Goal: Task Accomplishment & Management: Manage account settings

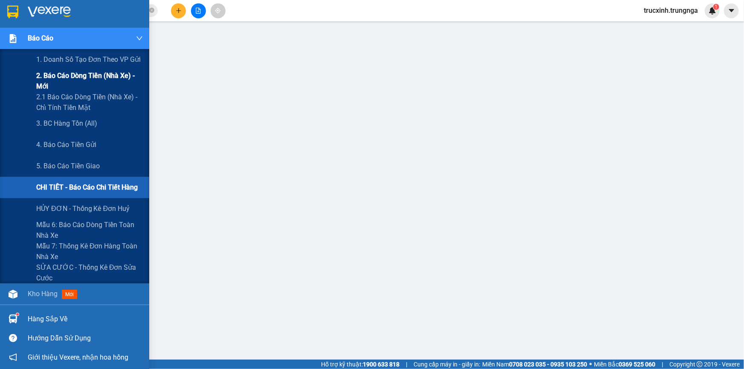
click at [88, 75] on span "2. Báo cáo dòng tiền (nhà xe) - mới" at bounding box center [89, 80] width 107 height 21
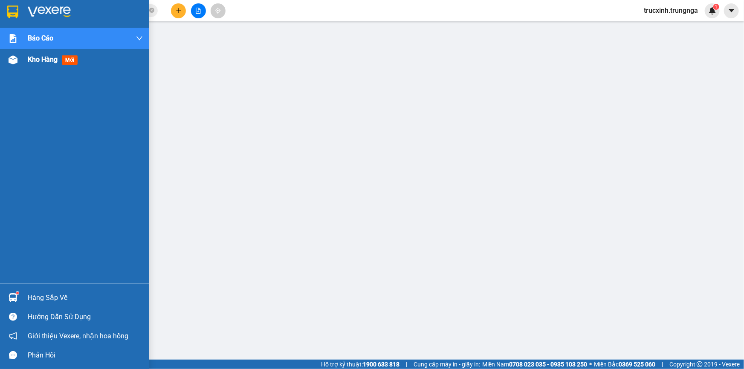
click at [28, 61] on span "Kho hàng" at bounding box center [43, 59] width 30 height 8
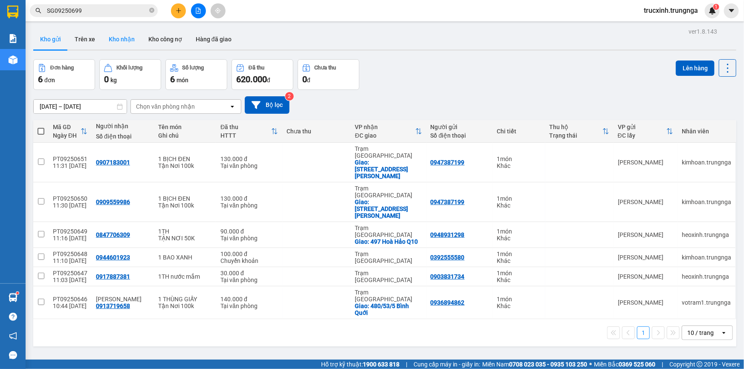
click at [122, 37] on button "Kho nhận" at bounding box center [122, 39] width 40 height 20
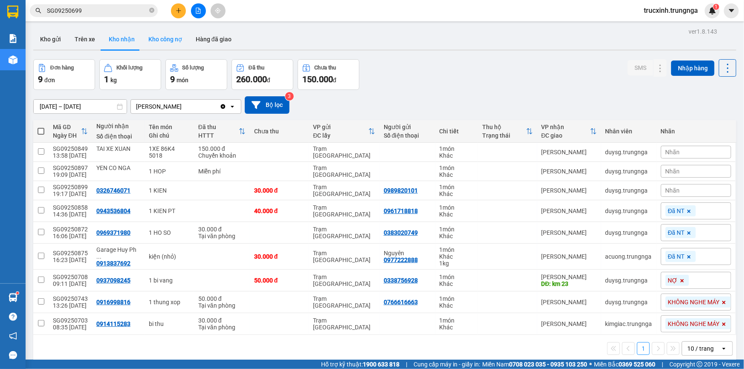
click at [171, 32] on button "Kho công nợ" at bounding box center [165, 39] width 47 height 20
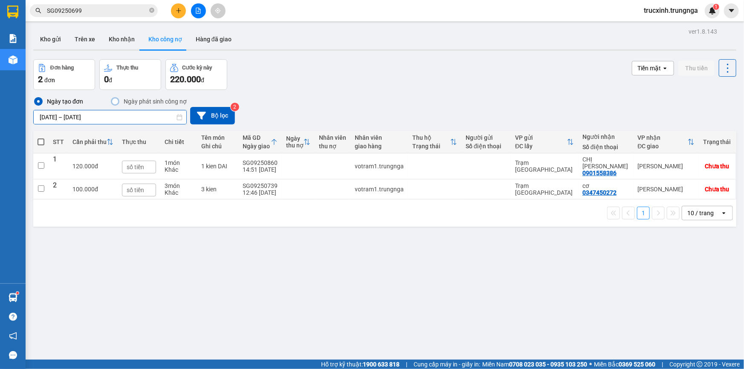
click at [69, 118] on input "[DATE] – [DATE]" at bounding box center [110, 117] width 153 height 14
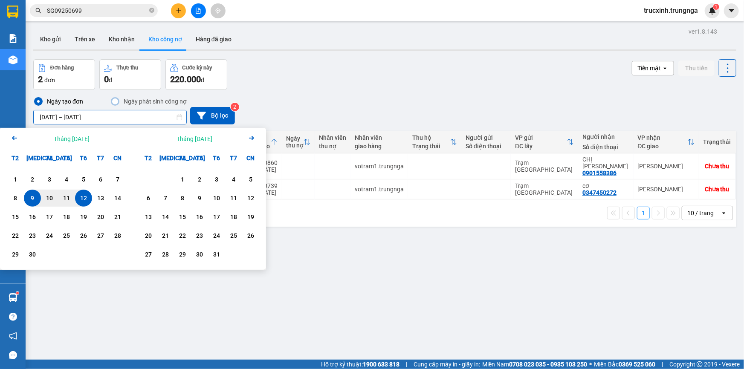
click at [15, 136] on icon "Arrow Left" at bounding box center [14, 138] width 10 height 10
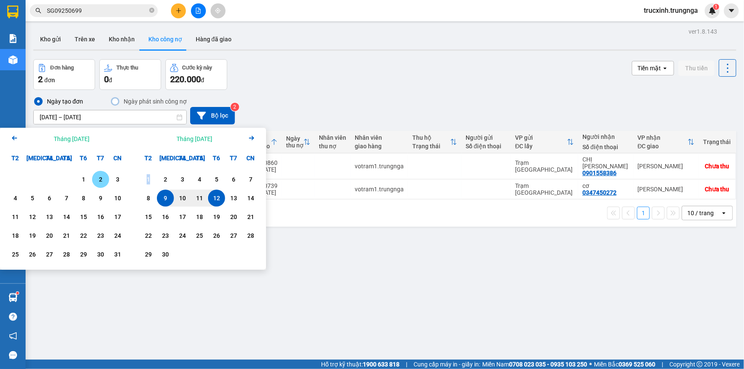
drag, startPoint x: 150, startPoint y: 178, endPoint x: 101, endPoint y: 176, distance: 49.5
click at [101, 176] on div "Arrow Left Tháng [DATE] T2 [MEDICAL_DATA] T4 T5 T6 T[DATE] 2 3 4 5 6 7 8 9 10 1…" at bounding box center [133, 199] width 266 height 142
click at [85, 176] on div "1" at bounding box center [84, 179] width 12 height 10
click at [104, 119] on input "[DATE] – / /" at bounding box center [110, 117] width 153 height 14
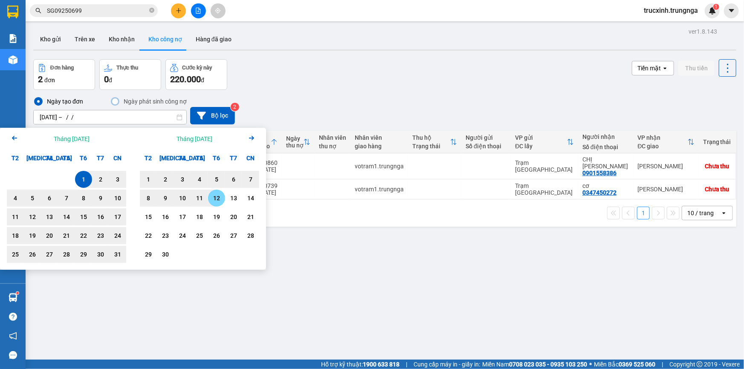
click at [213, 201] on div "12" at bounding box center [217, 198] width 12 height 10
type input "[DATE] – [DATE]"
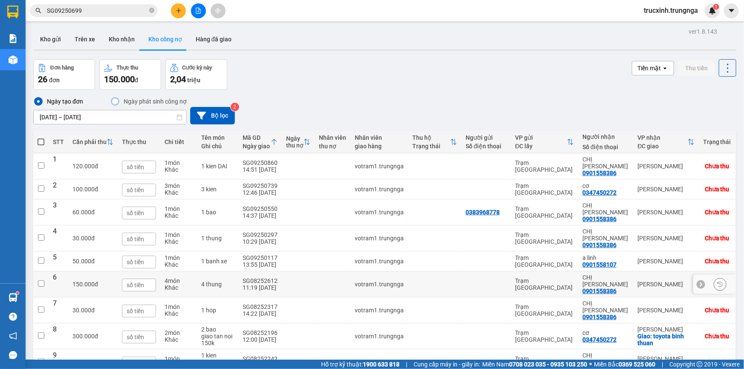
scroll to position [39, 0]
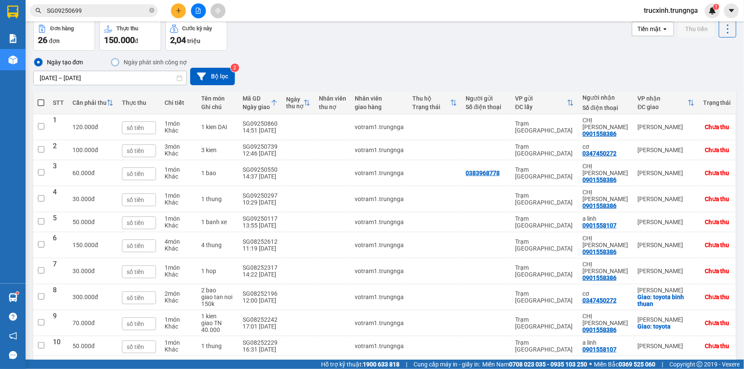
click at [710, 363] on div "10 / trang" at bounding box center [701, 370] width 38 height 14
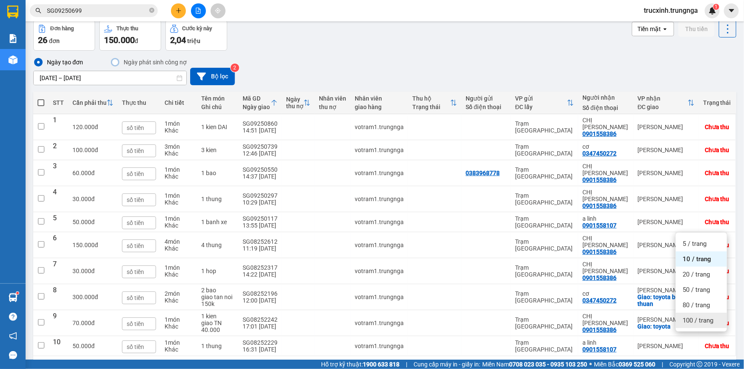
click at [696, 318] on span "100 / trang" at bounding box center [697, 320] width 31 height 9
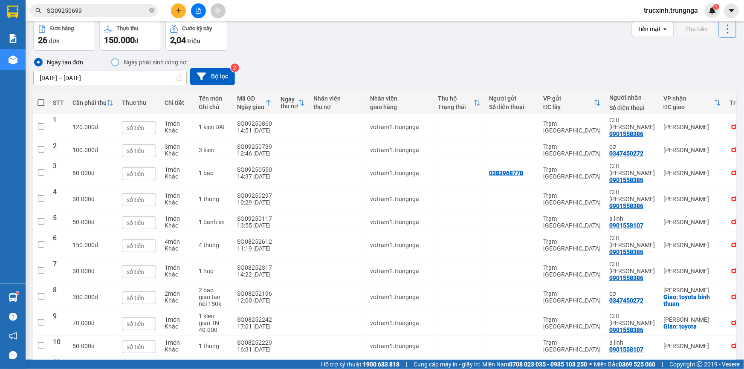
scroll to position [0, 0]
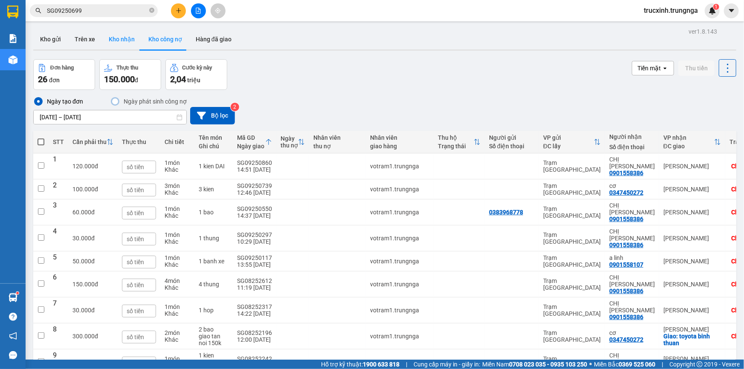
click at [124, 34] on button "Kho nhận" at bounding box center [122, 39] width 40 height 20
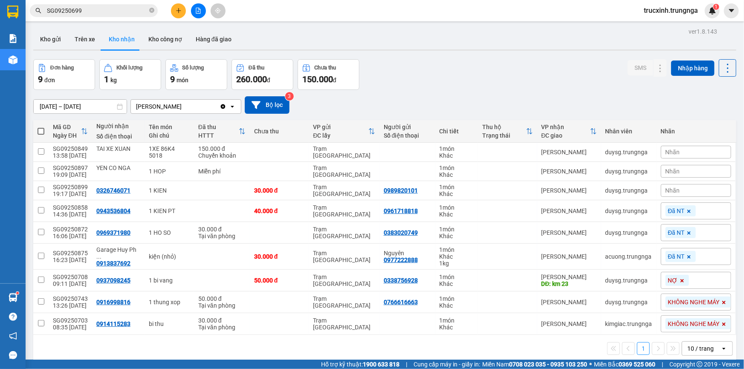
click at [52, 102] on input "[DATE] – [DATE]" at bounding box center [80, 107] width 93 height 14
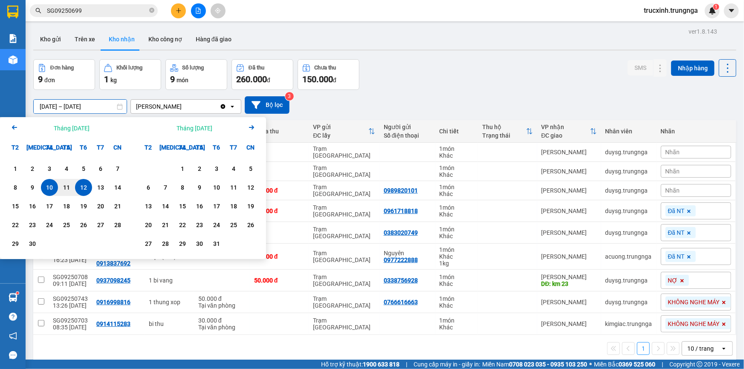
drag, startPoint x: 15, startPoint y: 128, endPoint x: 159, endPoint y: 145, distance: 145.1
click at [15, 127] on icon "Arrow Left" at bounding box center [14, 127] width 10 height 10
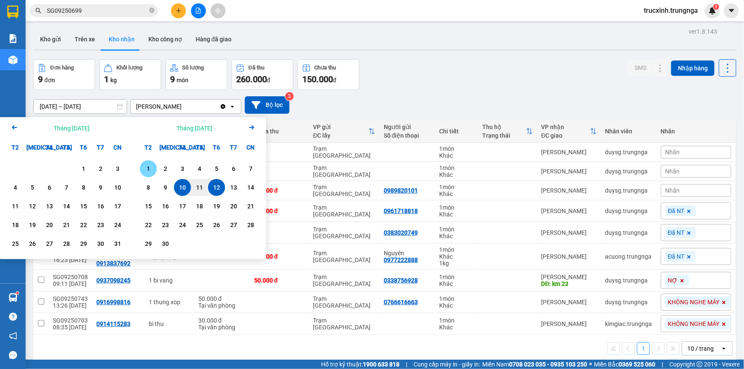
click at [151, 167] on div "1" at bounding box center [148, 169] width 12 height 10
click at [100, 106] on input "[DATE] – / /" at bounding box center [80, 107] width 93 height 14
click at [53, 106] on input "[DATE] – / /" at bounding box center [80, 107] width 93 height 14
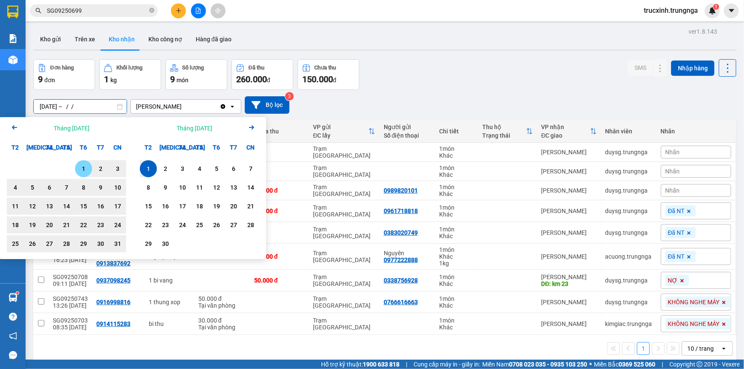
click at [78, 168] on div "1" at bounding box center [84, 169] width 12 height 10
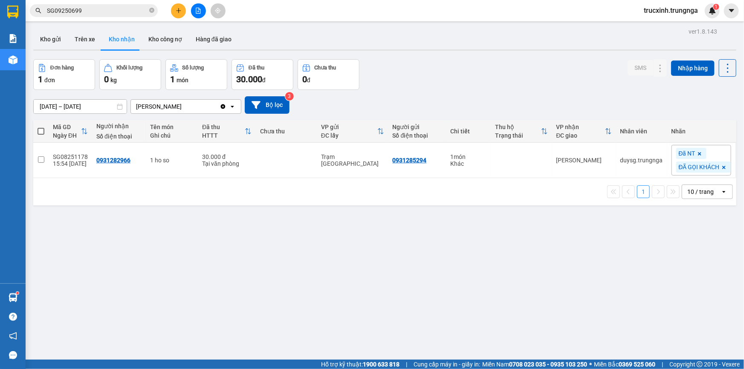
click at [97, 102] on input "[DATE] – [DATE]" at bounding box center [80, 107] width 93 height 14
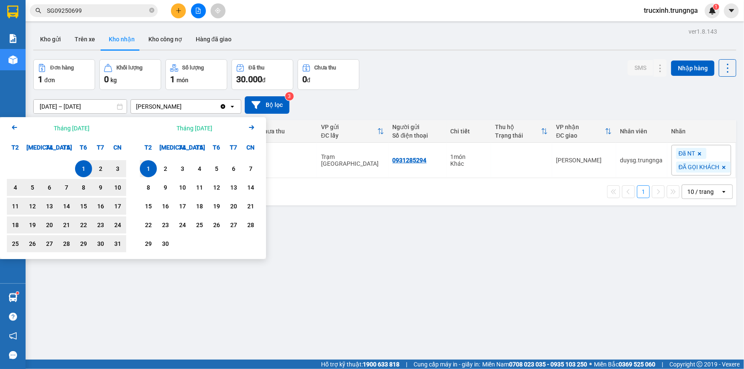
click at [82, 168] on div "1" at bounding box center [84, 169] width 12 height 10
click at [212, 189] on div "12" at bounding box center [217, 187] width 12 height 10
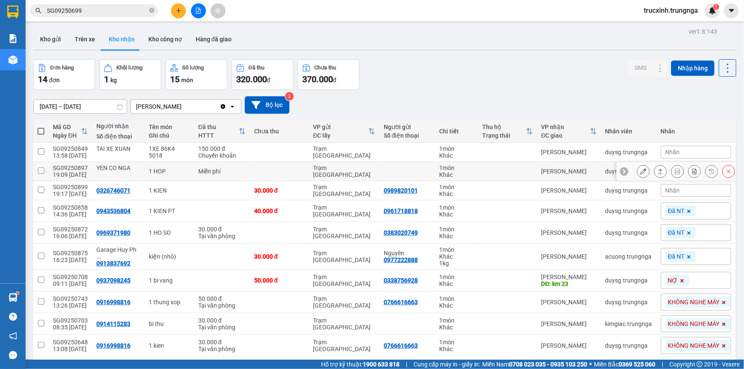
scroll to position [39, 0]
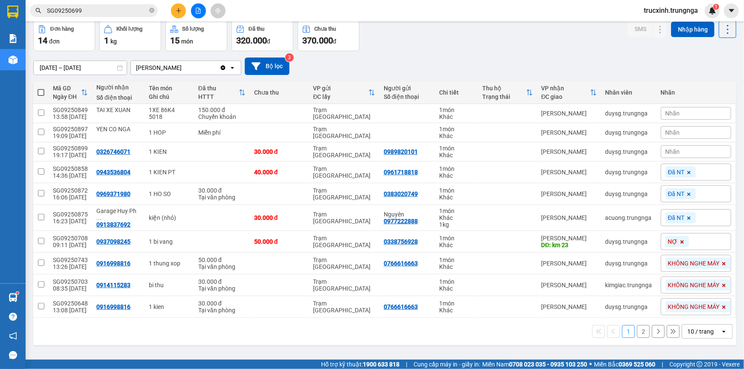
click at [697, 329] on div "10 / trang" at bounding box center [700, 331] width 26 height 9
click at [695, 310] on span "100 / trang" at bounding box center [697, 312] width 31 height 9
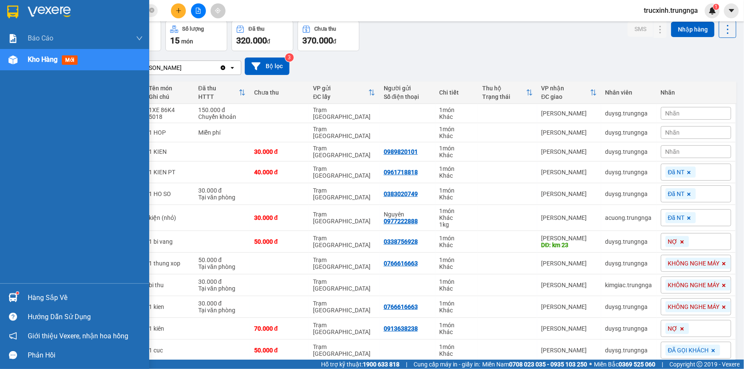
scroll to position [0, 0]
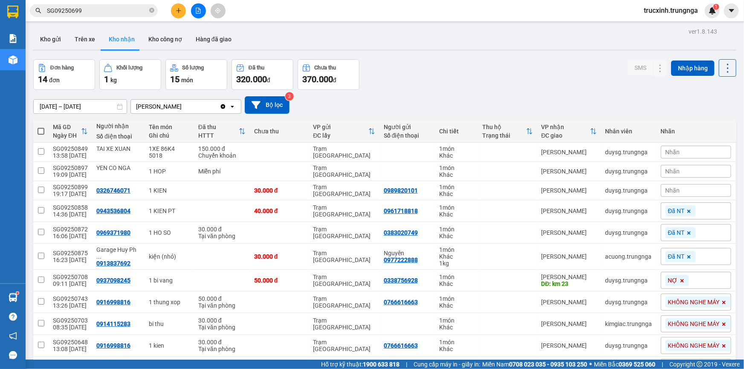
drag, startPoint x: 59, startPoint y: 106, endPoint x: 73, endPoint y: 103, distance: 14.5
click at [58, 107] on input "[DATE] – [DATE]" at bounding box center [80, 107] width 93 height 14
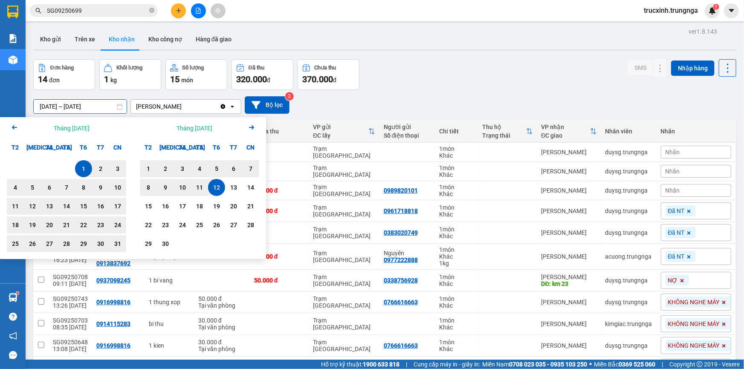
click at [83, 168] on div "1" at bounding box center [84, 169] width 12 height 10
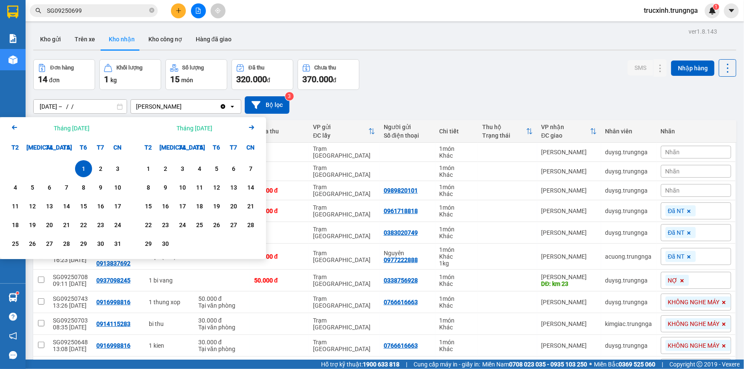
click at [84, 107] on input "[DATE] – / /" at bounding box center [80, 107] width 93 height 14
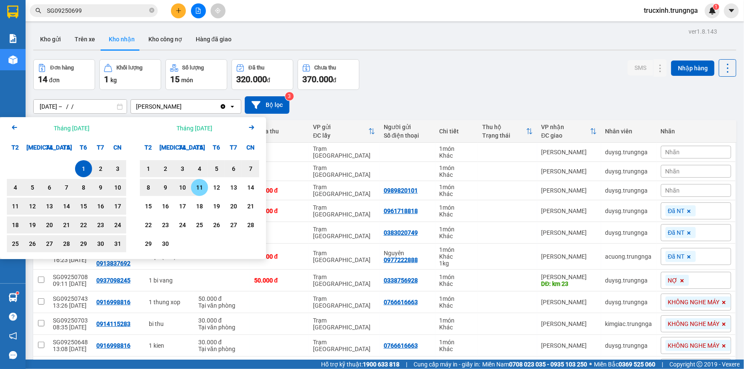
click at [202, 187] on div "11" at bounding box center [200, 187] width 12 height 10
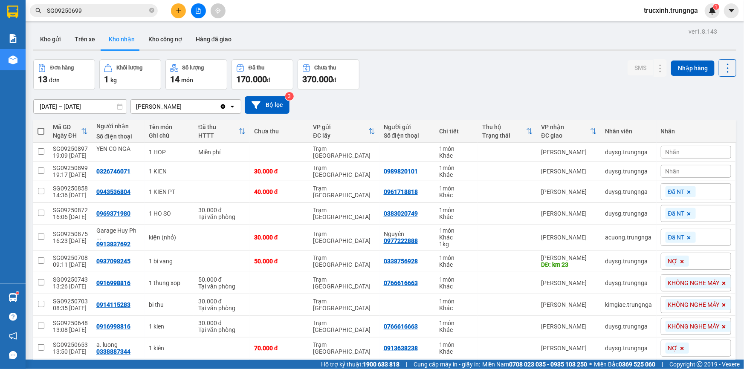
click at [93, 107] on input "[DATE] – [DATE]" at bounding box center [80, 107] width 93 height 14
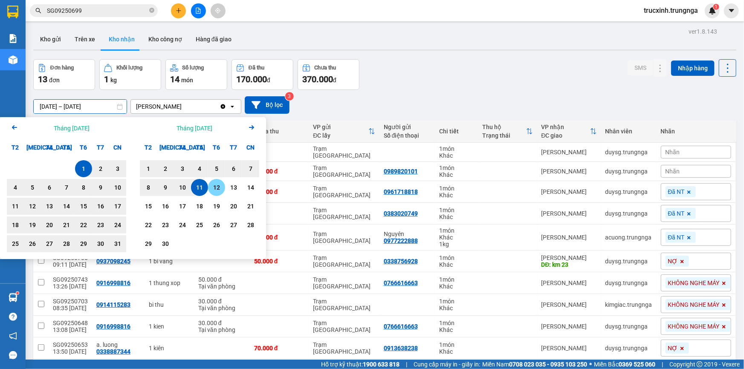
click at [216, 188] on div "12" at bounding box center [217, 187] width 12 height 10
click at [87, 168] on div "1" at bounding box center [84, 169] width 12 height 10
type input "[DATE] – [DATE]"
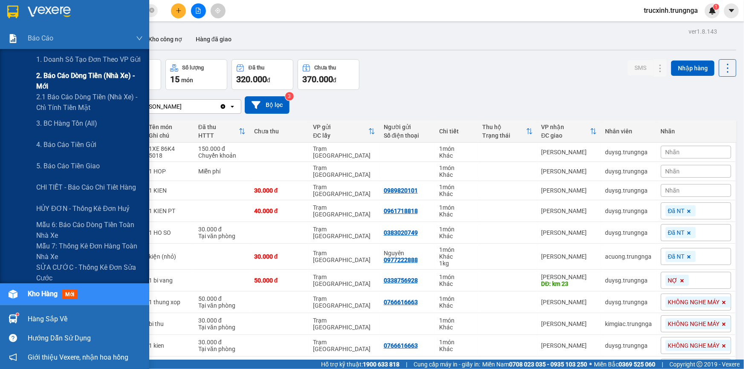
click at [71, 72] on span "2. Báo cáo dòng tiền (nhà xe) - mới" at bounding box center [89, 80] width 107 height 21
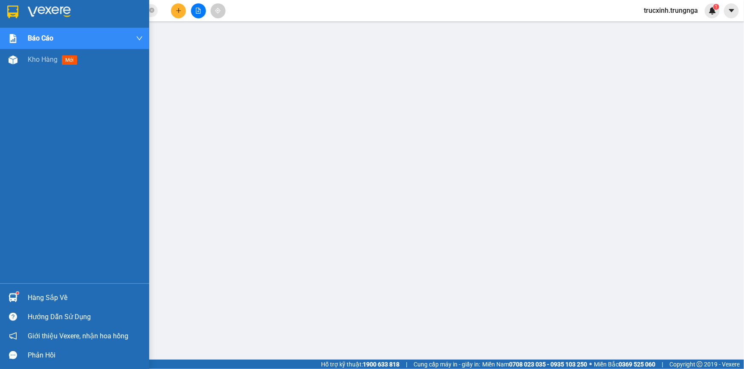
click at [55, 293] on div "Hàng sắp về" at bounding box center [85, 298] width 115 height 13
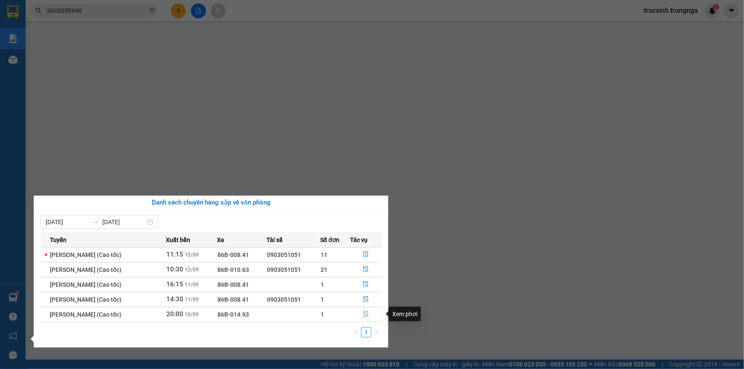
click at [369, 312] on icon "file-done" at bounding box center [366, 314] width 6 height 6
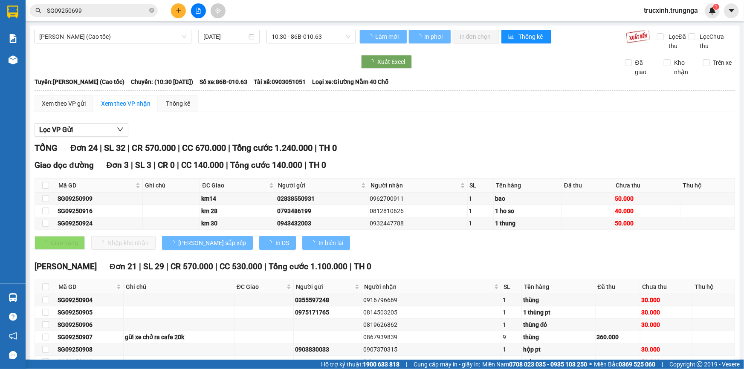
type input "[DATE]"
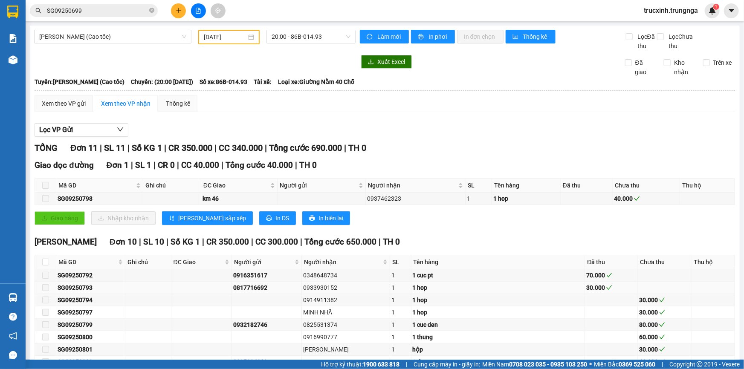
scroll to position [38, 0]
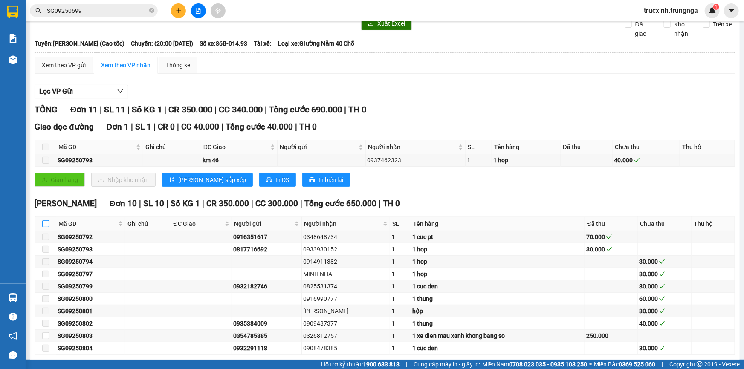
click at [46, 223] on input "checkbox" at bounding box center [45, 223] width 7 height 7
checkbox input "true"
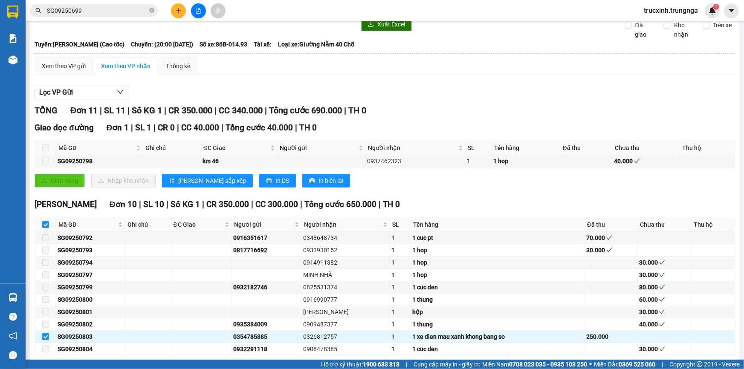
scroll to position [76, 0]
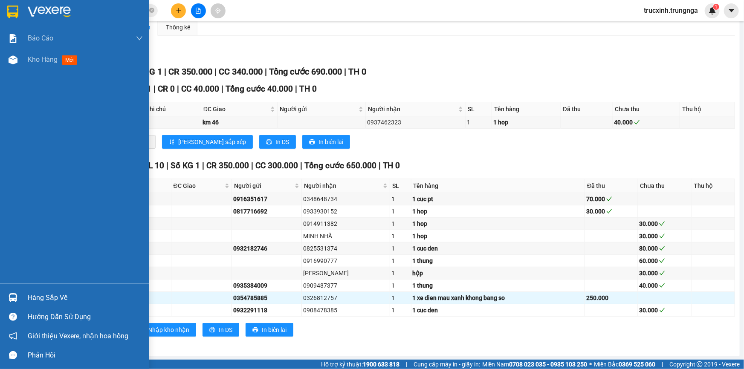
click at [47, 299] on div "Hàng sắp về" at bounding box center [85, 298] width 115 height 13
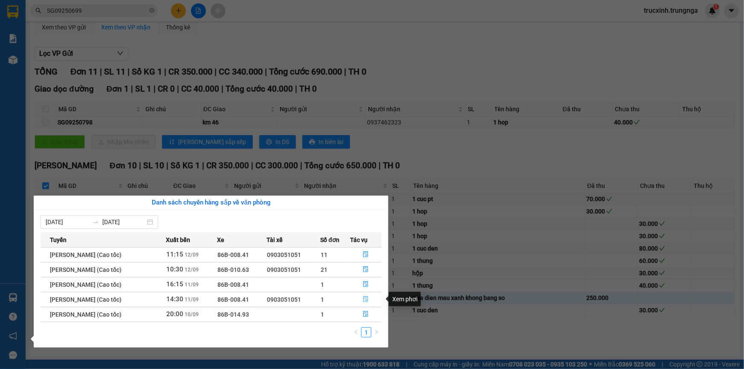
click at [366, 298] on icon "file-done" at bounding box center [366, 299] width 5 height 6
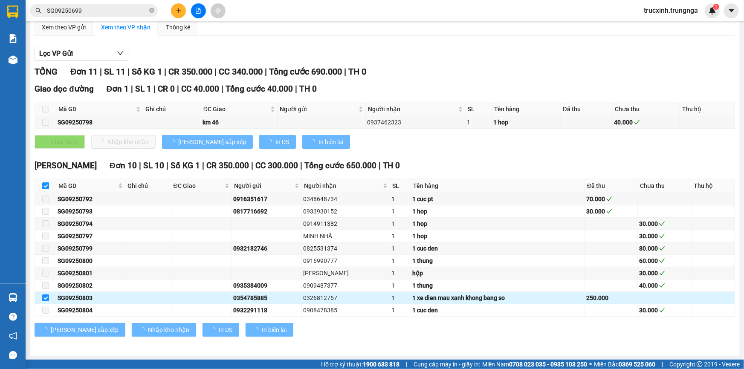
checkbox input "false"
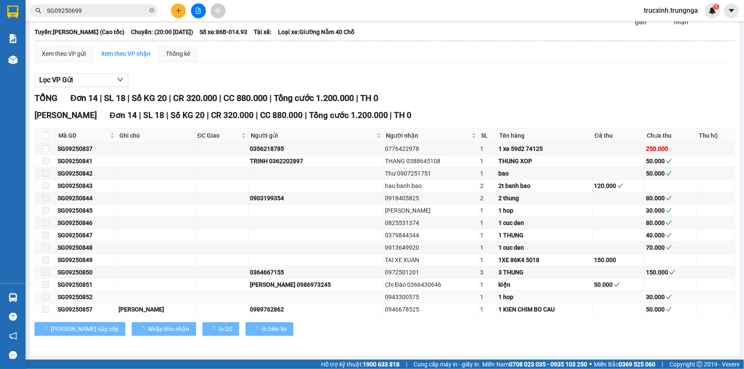
type input "[DATE]"
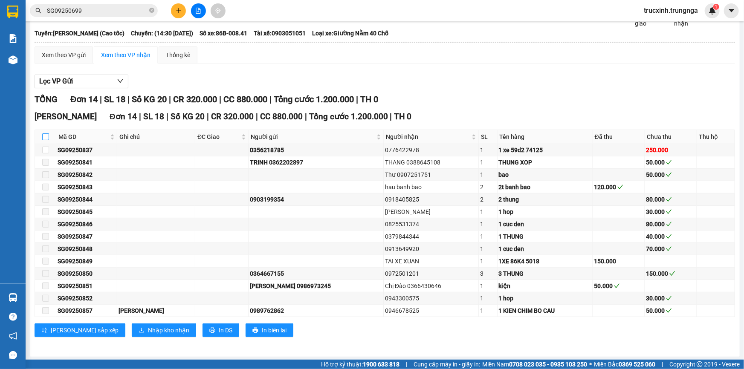
click at [46, 136] on input "checkbox" at bounding box center [45, 136] width 7 height 7
checkbox input "true"
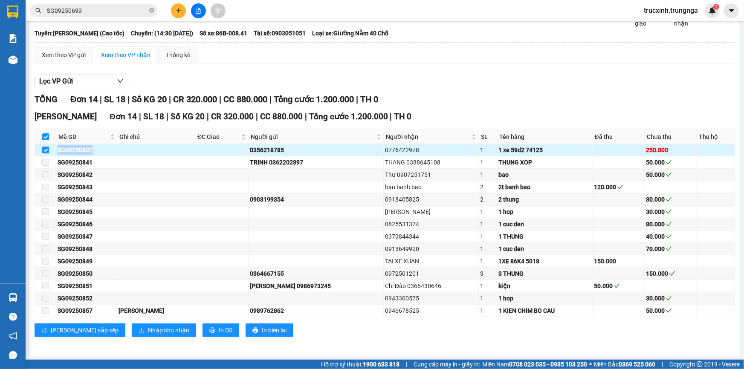
drag, startPoint x: 91, startPoint y: 147, endPoint x: 58, endPoint y: 149, distance: 33.3
click at [58, 149] on div "SG09250837" at bounding box center [87, 149] width 58 height 9
copy div "SG09250837"
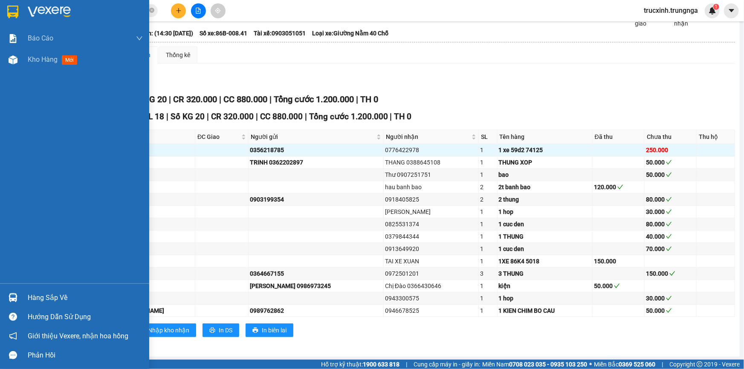
click at [39, 296] on div "Hàng sắp về" at bounding box center [85, 298] width 115 height 13
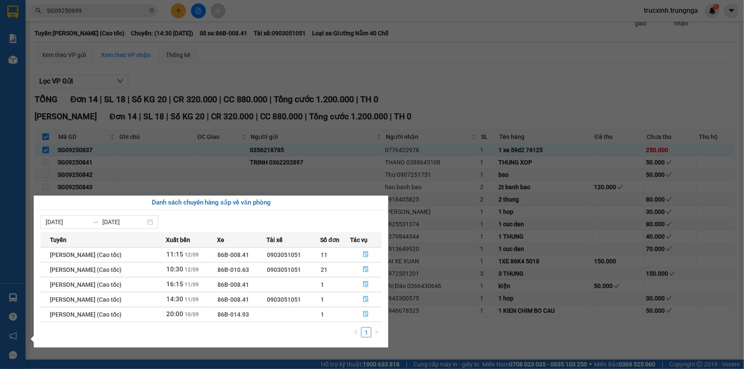
click at [507, 70] on section "Kết quả tìm kiếm ( 1 ) Bộ lọc Mã ĐH Trạng thái Món hàng Thu hộ Tổng cước Chưa c…" at bounding box center [372, 184] width 744 height 369
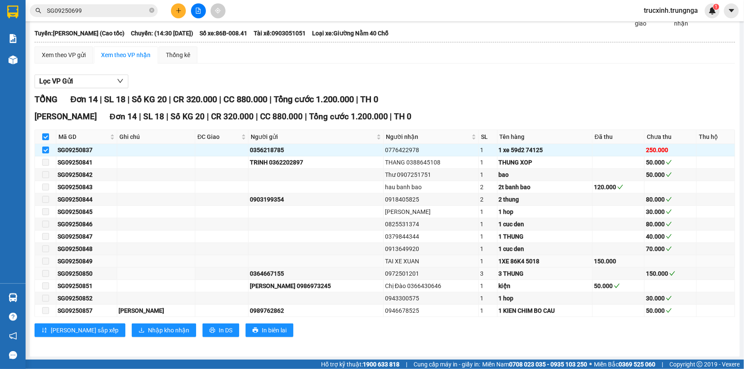
scroll to position [0, 0]
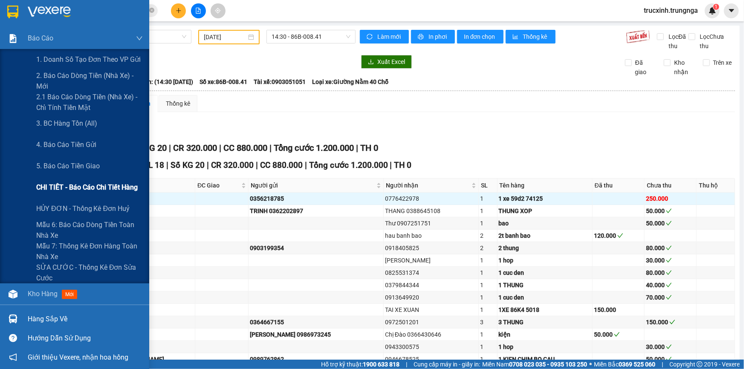
click at [87, 189] on span "CHI TIẾT - Báo cáo chi tiết hàng" at bounding box center [86, 187] width 101 height 11
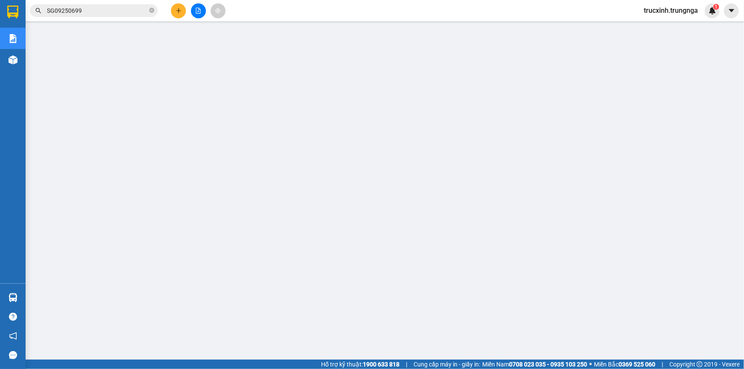
click at [97, 6] on input "SG09250699" at bounding box center [97, 10] width 101 height 9
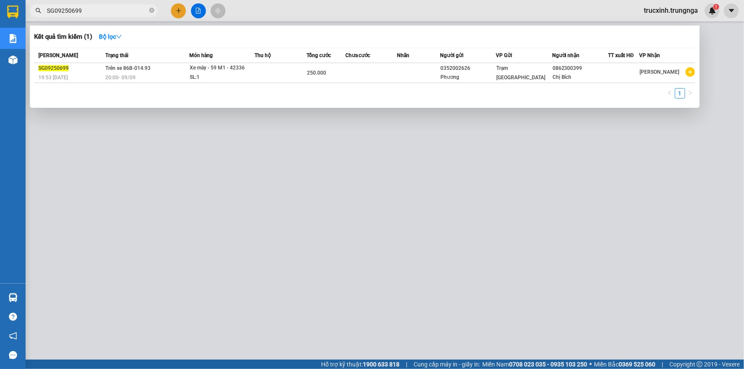
click at [97, 6] on input "SG09250699" at bounding box center [97, 10] width 101 height 9
paste input "750"
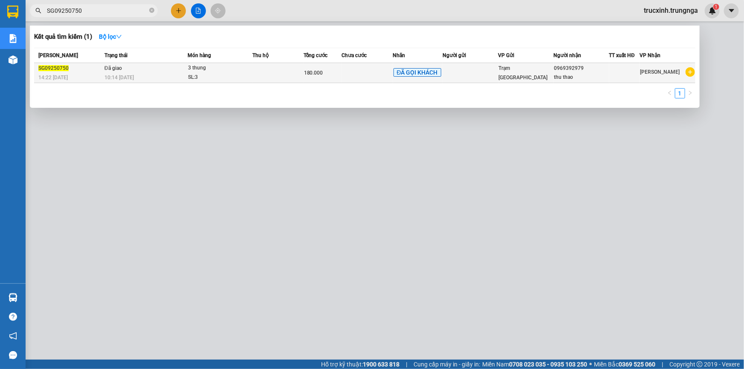
type input "SG09250750"
click at [130, 66] on td "Đã giao 10:14 [DATE]" at bounding box center [144, 73] width 85 height 20
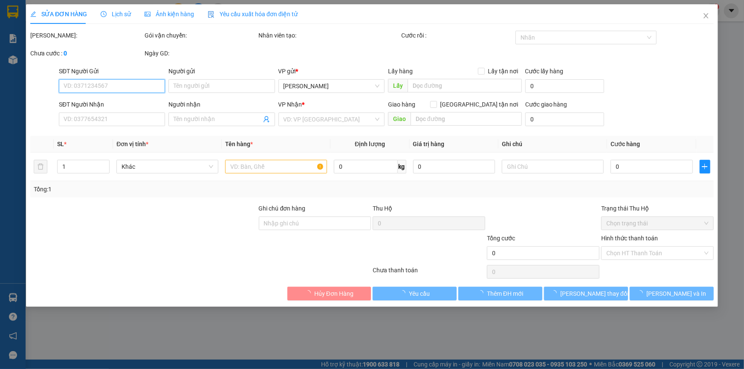
type input "0969392979"
type input "thu thao"
type input "180.000"
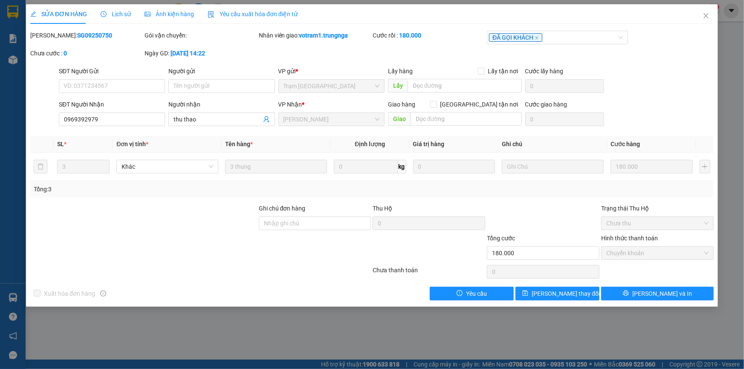
drag, startPoint x: 116, startPoint y: 17, endPoint x: 129, endPoint y: 17, distance: 12.8
click at [116, 17] on span "Lịch sử" at bounding box center [116, 14] width 30 height 7
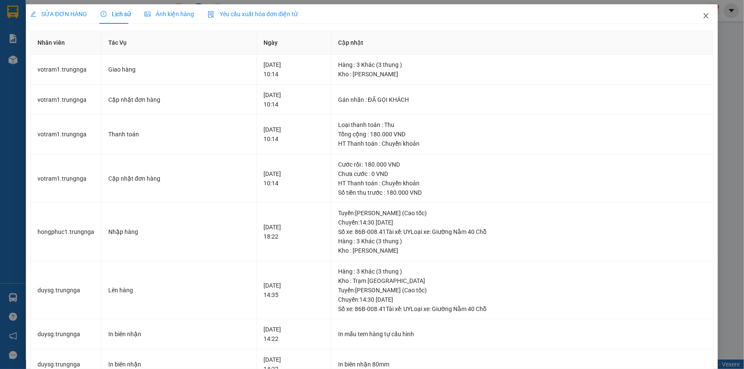
click at [702, 14] on icon "close" at bounding box center [705, 15] width 7 height 7
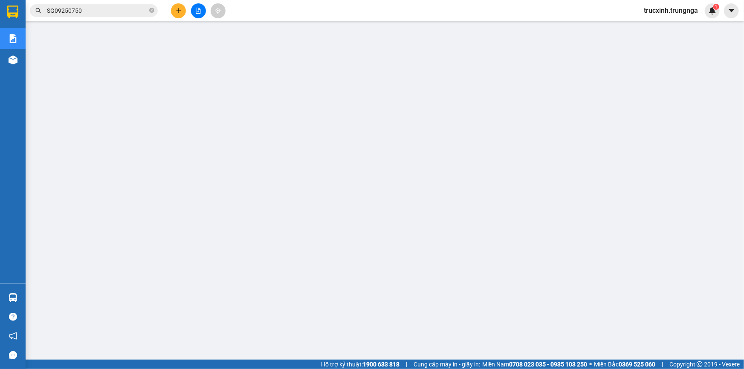
click at [87, 8] on input "SG09250750" at bounding box center [97, 10] width 101 height 9
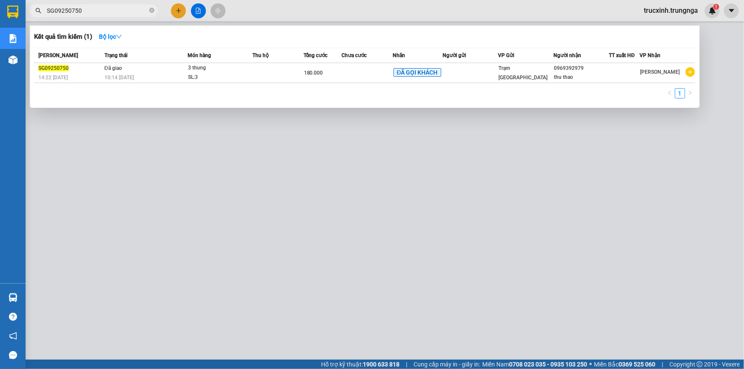
click at [87, 8] on input "SG09250750" at bounding box center [97, 10] width 101 height 9
paste input "74"
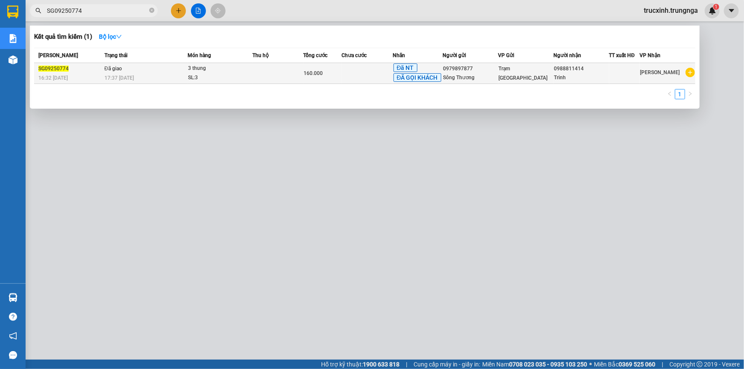
type input "SG09250774"
click at [231, 71] on div "3 thung" at bounding box center [220, 68] width 64 height 9
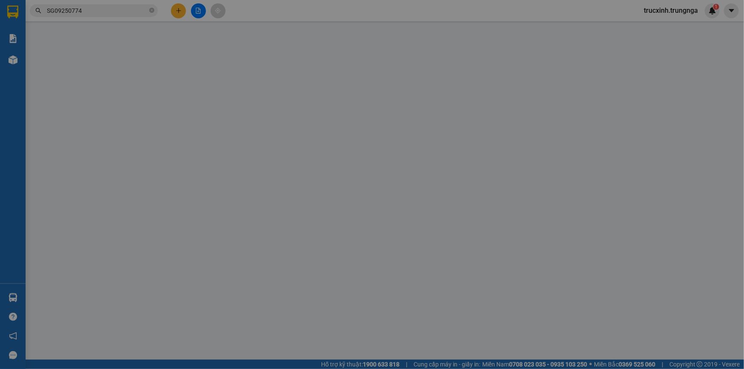
type input "0979897877"
type input "Sông Thương"
type input "0988811414"
type input "Trinh"
type input "160.000"
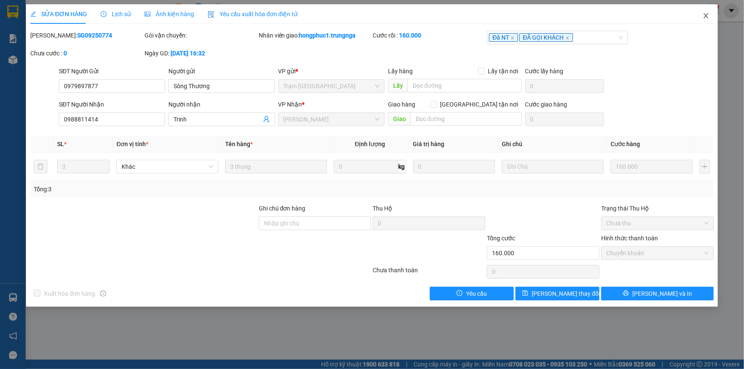
click at [704, 17] on icon "close" at bounding box center [705, 15] width 5 height 5
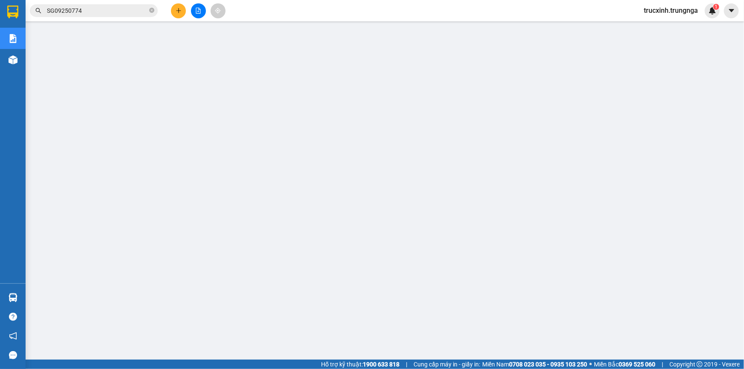
click at [83, 11] on input "SG09250774" at bounding box center [97, 10] width 101 height 9
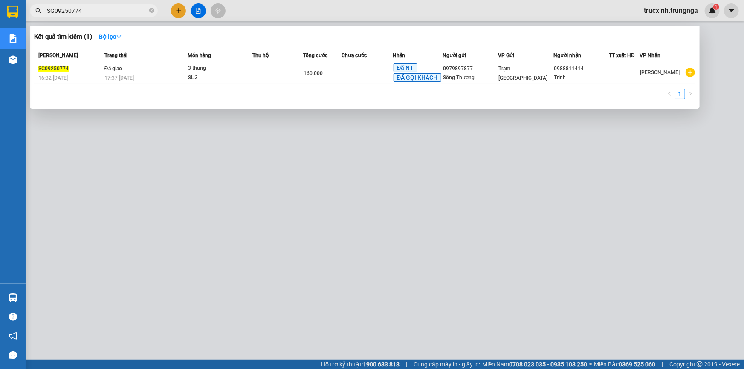
click at [83, 11] on input "SG09250774" at bounding box center [97, 10] width 101 height 9
paste input "84"
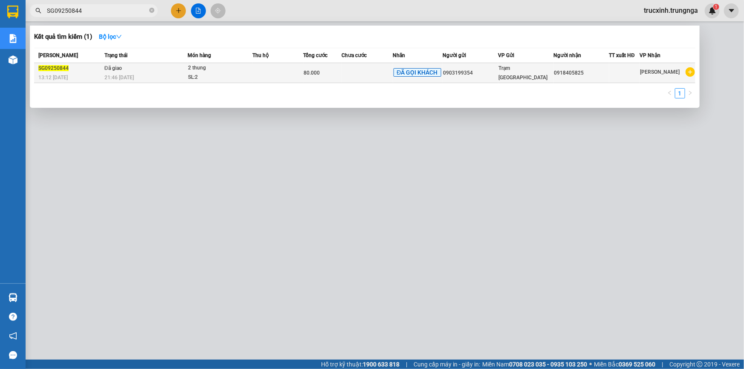
type input "SG09250844"
click at [259, 68] on td at bounding box center [277, 73] width 51 height 20
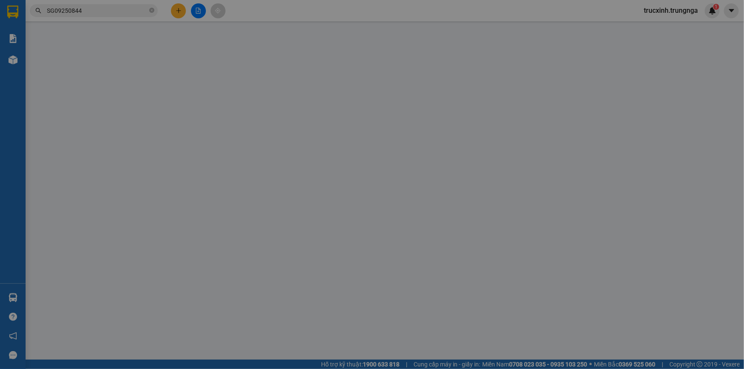
type input "0903199354"
type input "0918405825"
type input "80.000"
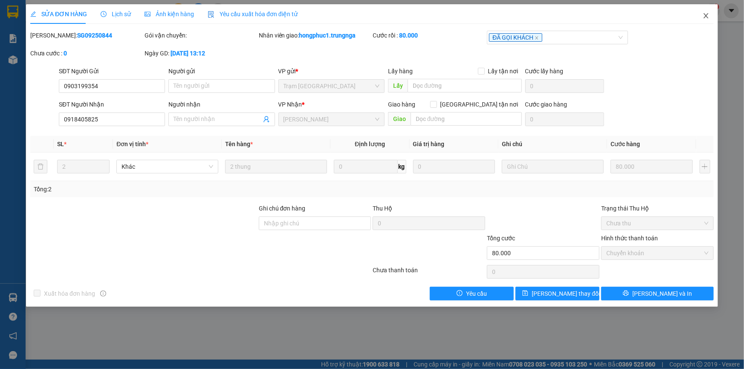
click at [706, 17] on icon "close" at bounding box center [705, 15] width 5 height 5
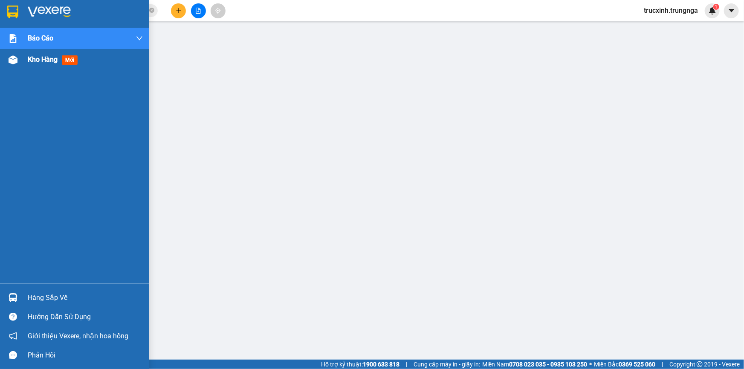
click at [45, 56] on span "Kho hàng" at bounding box center [43, 59] width 30 height 8
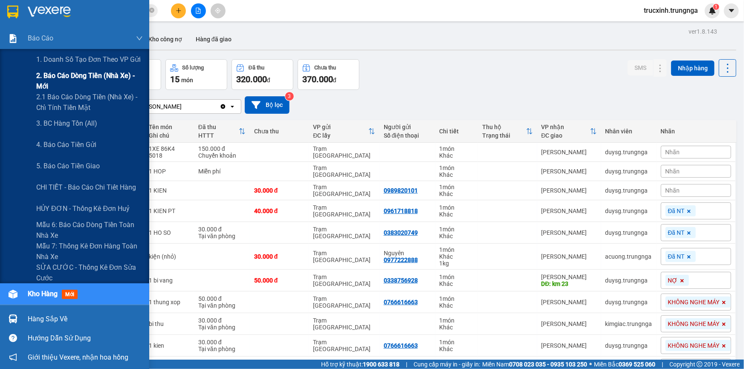
click at [65, 76] on span "2. Báo cáo dòng tiền (nhà xe) - mới" at bounding box center [89, 80] width 107 height 21
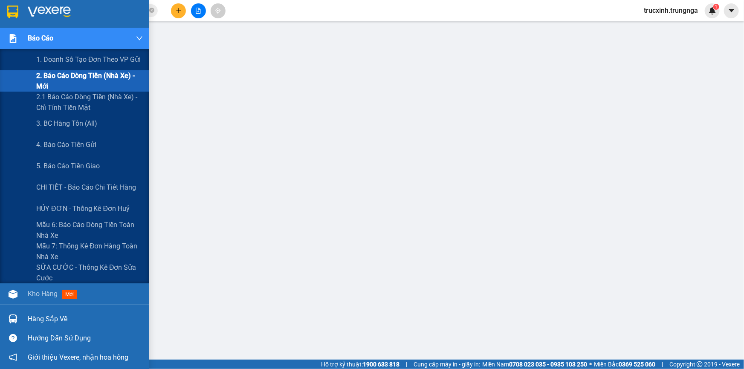
click at [60, 79] on span "2. Báo cáo dòng tiền (nhà xe) - mới" at bounding box center [89, 80] width 107 height 21
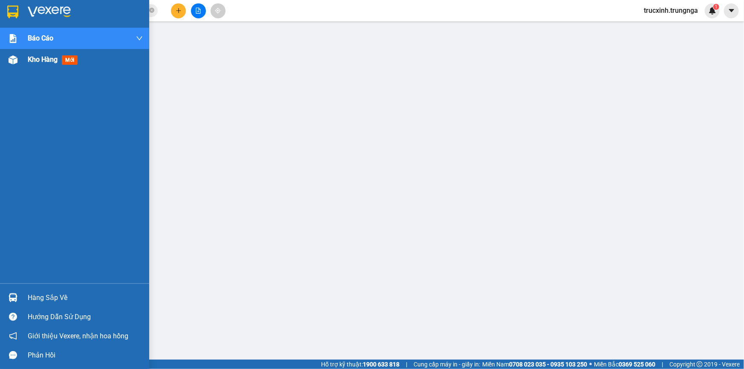
click at [38, 59] on span "Kho hàng" at bounding box center [43, 59] width 30 height 8
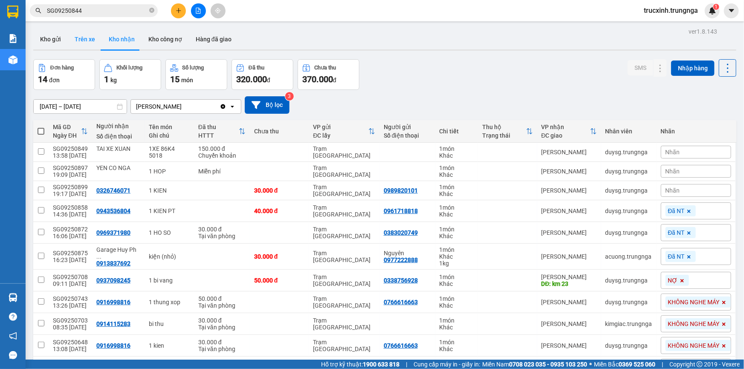
click at [90, 39] on button "Trên xe" at bounding box center [85, 39] width 34 height 20
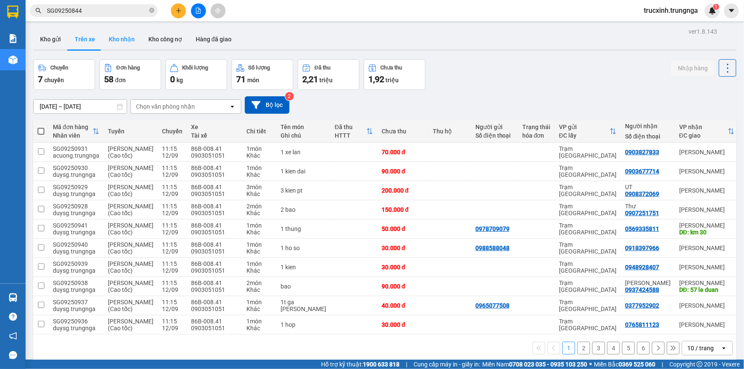
click at [122, 42] on button "Kho nhận" at bounding box center [122, 39] width 40 height 20
type input "[DATE] – [DATE]"
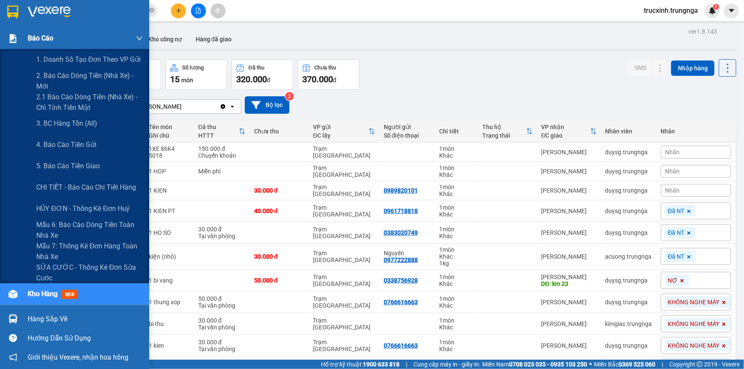
click at [25, 36] on div "Báo cáo" at bounding box center [74, 38] width 149 height 21
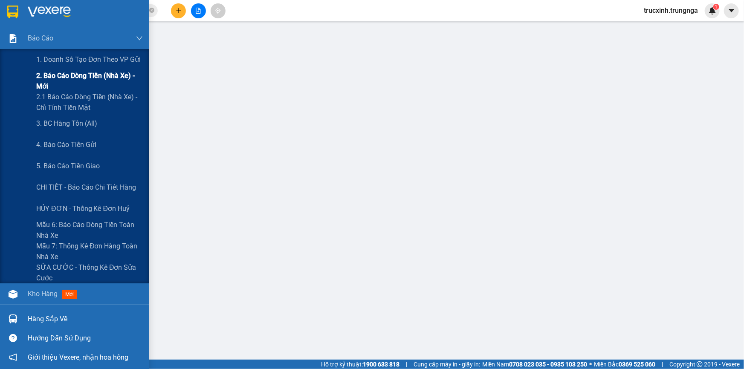
click at [72, 77] on span "2. Báo cáo dòng tiền (nhà xe) - mới" at bounding box center [89, 80] width 107 height 21
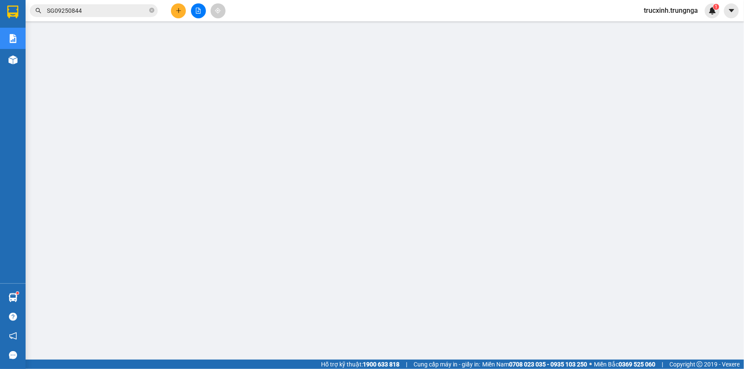
click at [104, 11] on input "SG09250844" at bounding box center [97, 10] width 101 height 9
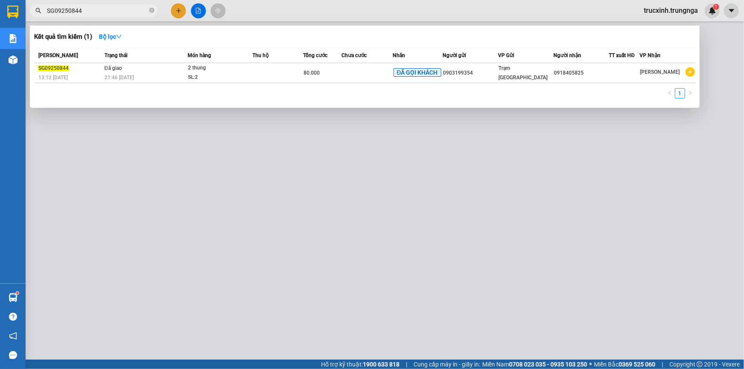
click at [104, 11] on input "SG09250844" at bounding box center [97, 10] width 101 height 9
paste input "77"
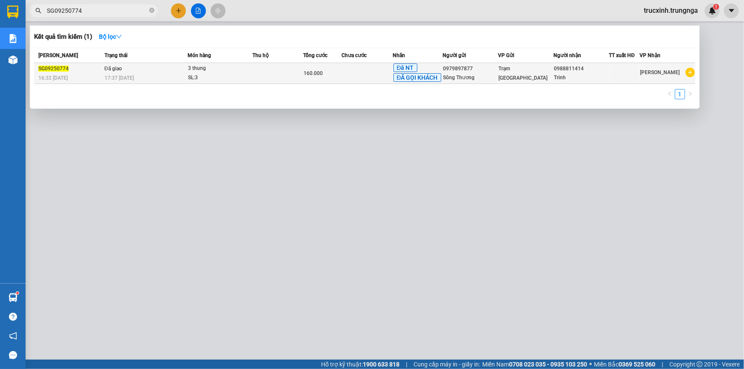
type input "SG09250774"
click at [187, 74] on tr "SG09250774 16:32 [DATE] Đã giao 17:37 [DATE] 3 thung SL: 3 160.000 Đã NT ĐÃ GỌI…" at bounding box center [364, 73] width 661 height 21
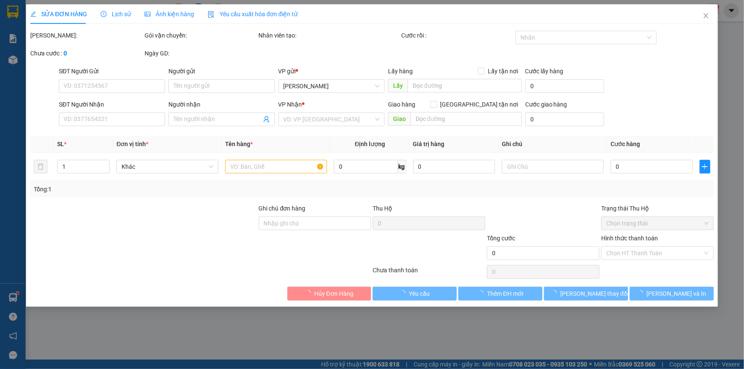
type input "0979897877"
type input "Sông Thương"
type input "0988811414"
type input "Trinh"
type input "160.000"
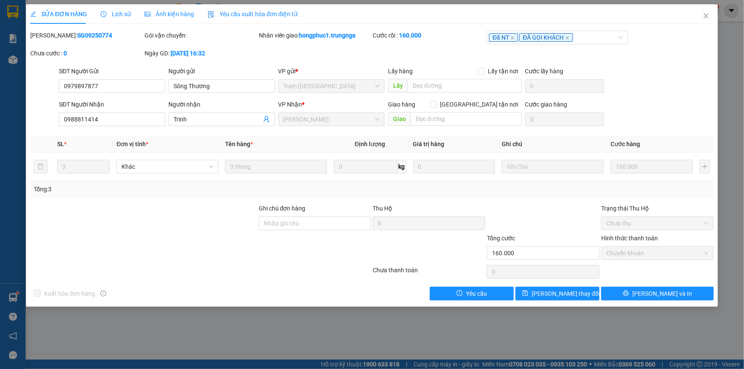
click at [253, 11] on span "Yêu cầu xuất hóa đơn điện tử" at bounding box center [253, 14] width 90 height 7
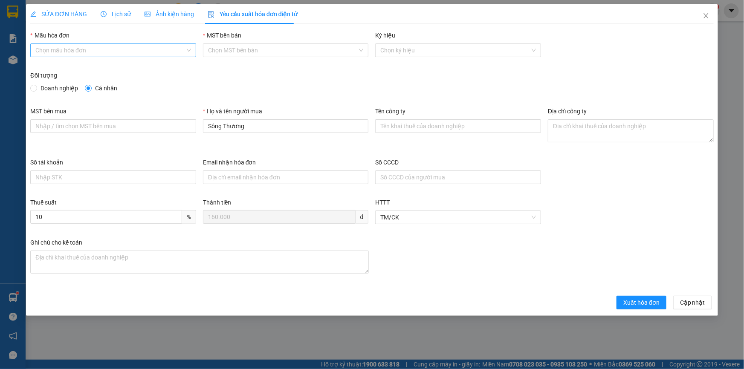
click at [68, 49] on input "Mẫu hóa đơn" at bounding box center [110, 50] width 150 height 13
click at [79, 69] on div "HÓA ĐƠN HÀNG" at bounding box center [113, 67] width 156 height 9
type input "8"
drag, startPoint x: 257, startPoint y: 131, endPoint x: 188, endPoint y: 130, distance: 69.5
click at [188, 130] on div "MST bên mua Họ và tên người mua Sông Thương Tên công ty Địa chỉ công ty" at bounding box center [372, 132] width 690 height 51
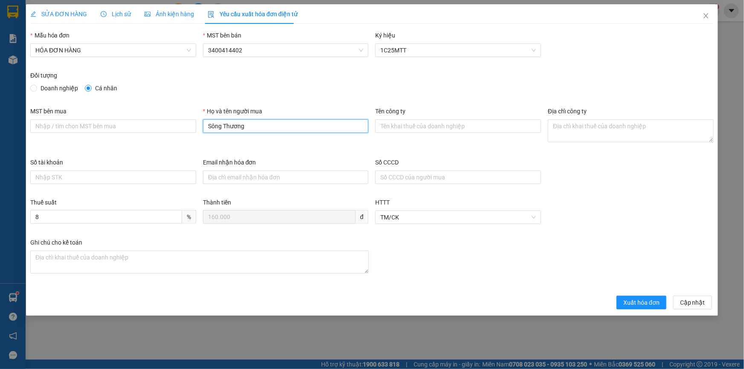
click at [261, 127] on input "Sông Thương" at bounding box center [286, 126] width 166 height 14
type input "Khách lẻ"
click at [632, 302] on span "Xuất hóa đơn" at bounding box center [641, 302] width 36 height 9
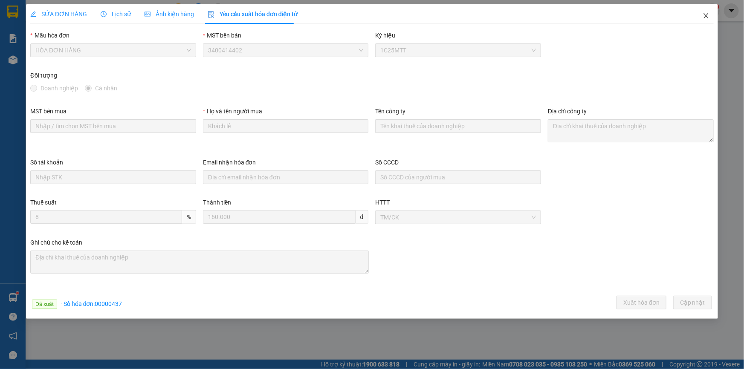
click at [704, 17] on icon "close" at bounding box center [705, 15] width 7 height 7
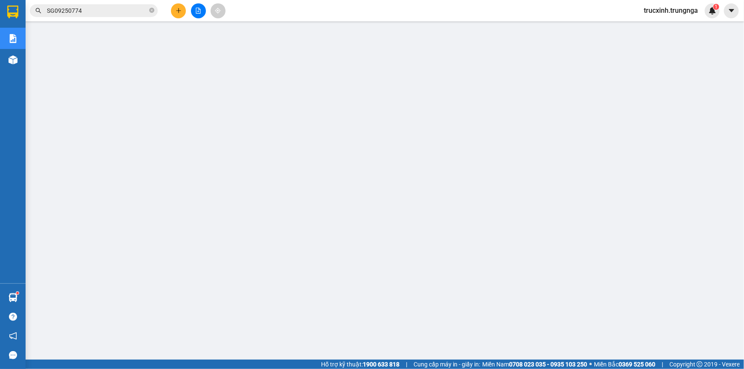
click at [107, 3] on div "Kết quả tìm kiếm ( 1 ) Bộ lọc Mã ĐH Trạng thái Món hàng Thu hộ Tổng cước Chưa c…" at bounding box center [372, 10] width 744 height 21
click at [106, 7] on input "SG09250774" at bounding box center [97, 10] width 101 height 9
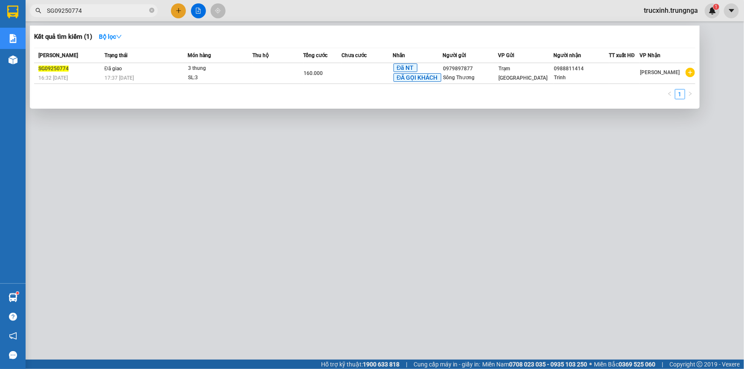
click at [106, 7] on input "SG09250774" at bounding box center [97, 10] width 101 height 9
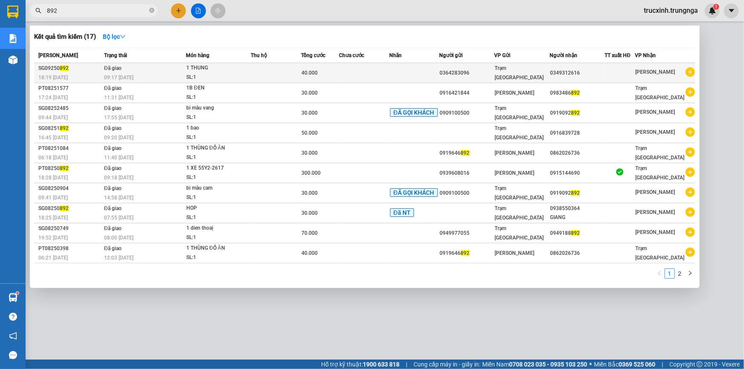
type input "892"
click at [102, 73] on td "Đã giao 09:17 [DATE]" at bounding box center [144, 73] width 84 height 20
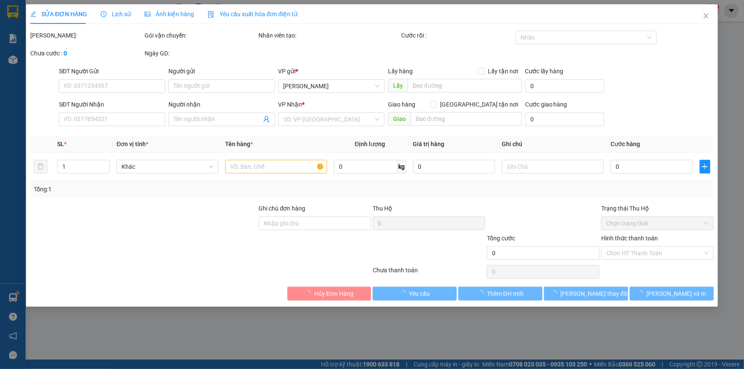
type input "0364283096"
type input "0349312616"
type input "A TOÀN"
type input "40.000"
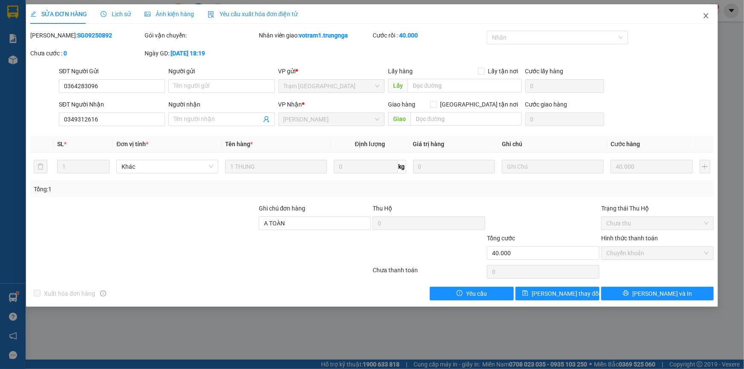
click at [708, 15] on icon "close" at bounding box center [705, 15] width 7 height 7
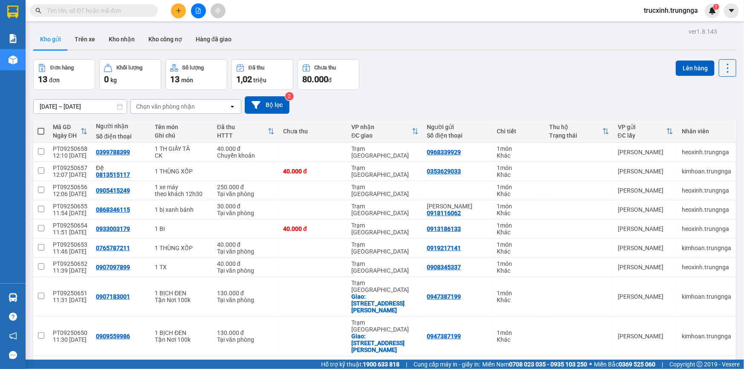
click at [86, 12] on input "text" at bounding box center [97, 10] width 101 height 9
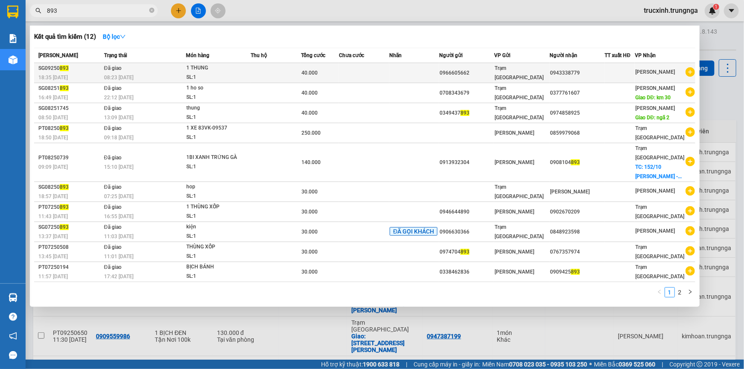
type input "893"
click at [306, 72] on span "40.000" at bounding box center [309, 73] width 16 height 6
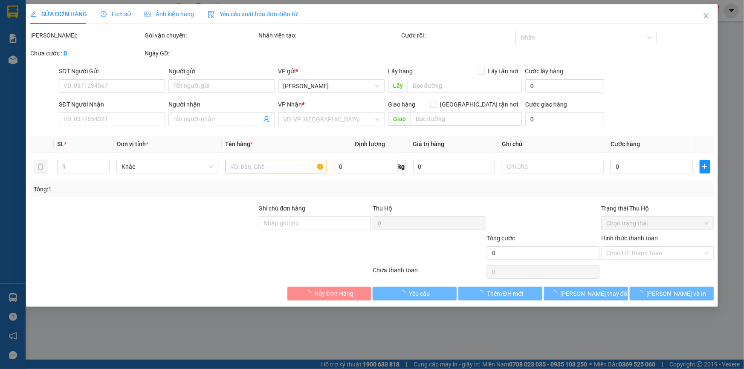
type input "0966605662"
type input "0943338779"
type input "40.000"
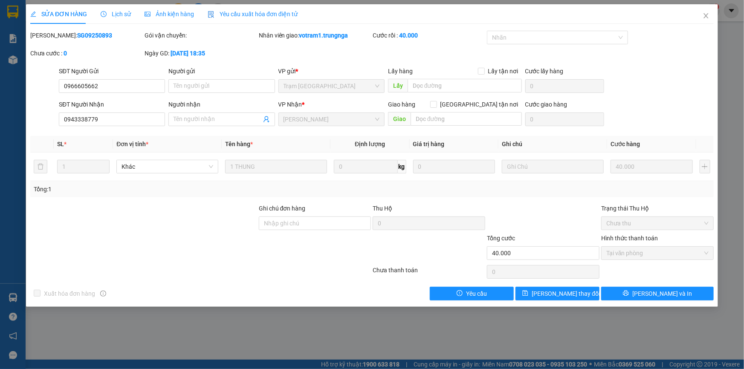
drag, startPoint x: 91, startPoint y: 35, endPoint x: 70, endPoint y: 38, distance: 21.7
click at [70, 38] on div "Mã ĐH: SG09250893" at bounding box center [86, 35] width 113 height 9
drag, startPoint x: 52, startPoint y: 35, endPoint x: 89, endPoint y: 34, distance: 37.1
click at [89, 34] on div "Mã ĐH: SG09250893" at bounding box center [86, 35] width 113 height 9
copy b "SG09250893"
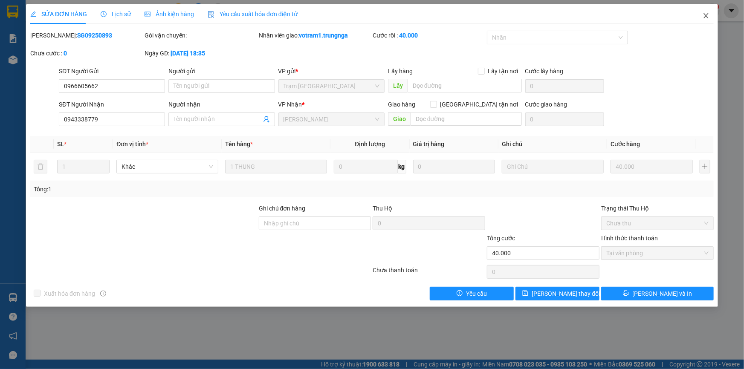
click at [706, 17] on icon "close" at bounding box center [705, 15] width 5 height 5
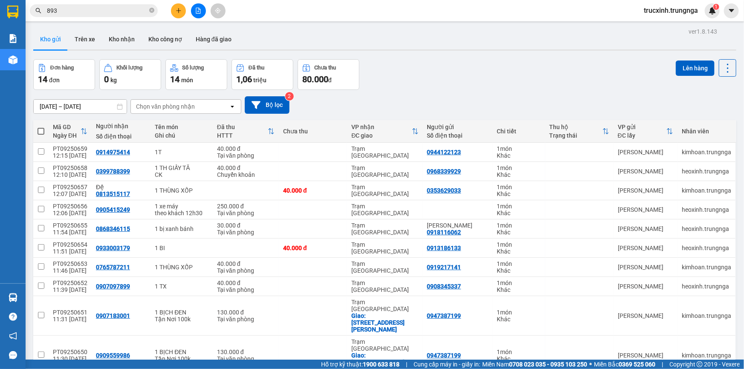
click at [89, 13] on input "893" at bounding box center [97, 10] width 101 height 9
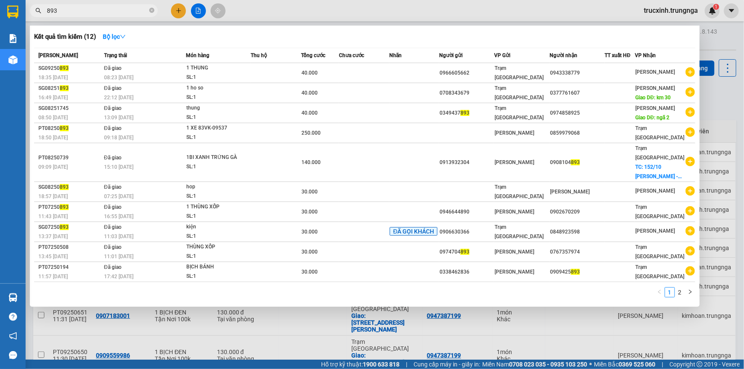
click at [89, 13] on input "893" at bounding box center [97, 10] width 101 height 9
paste input "SG09250844"
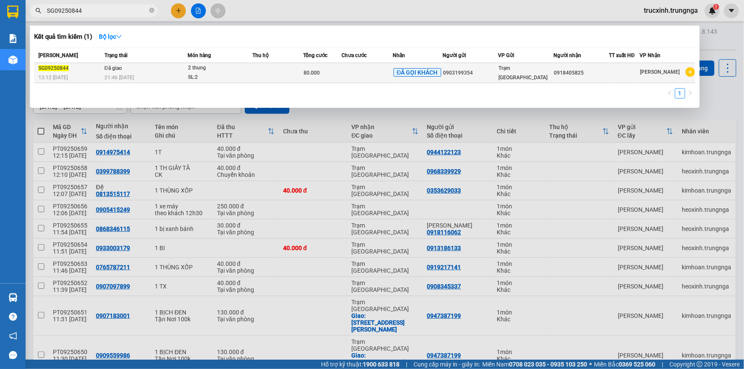
type input "SG09250844"
click at [173, 73] on div "21:46 [DATE]" at bounding box center [145, 77] width 83 height 9
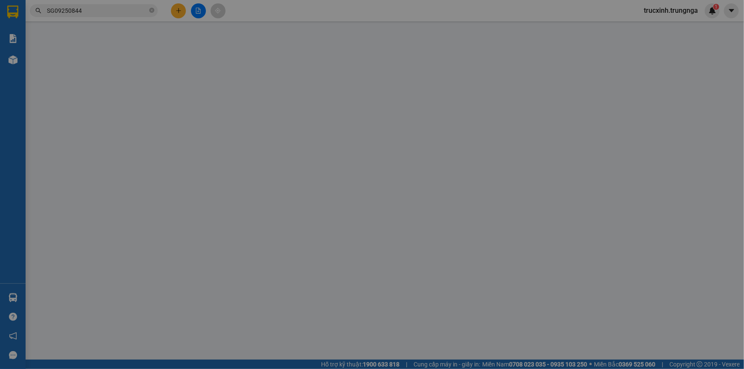
type input "0903199354"
type input "0918405825"
type input "80.000"
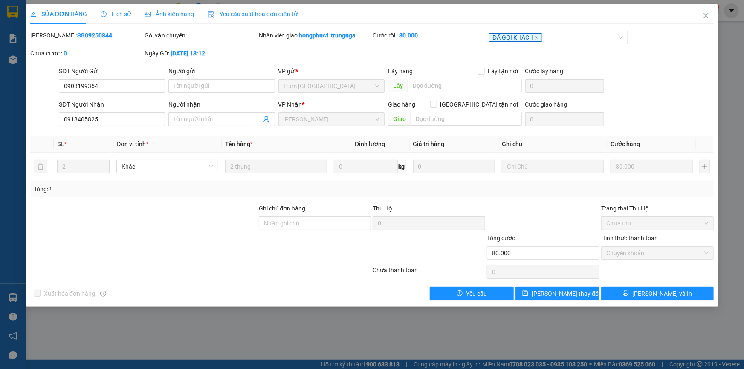
click at [112, 14] on span "Lịch sử" at bounding box center [116, 14] width 30 height 7
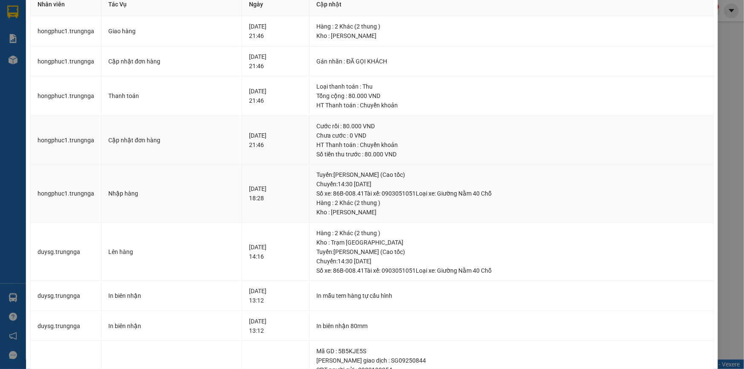
scroll to position [77, 0]
